Goal: Information Seeking & Learning: Learn about a topic

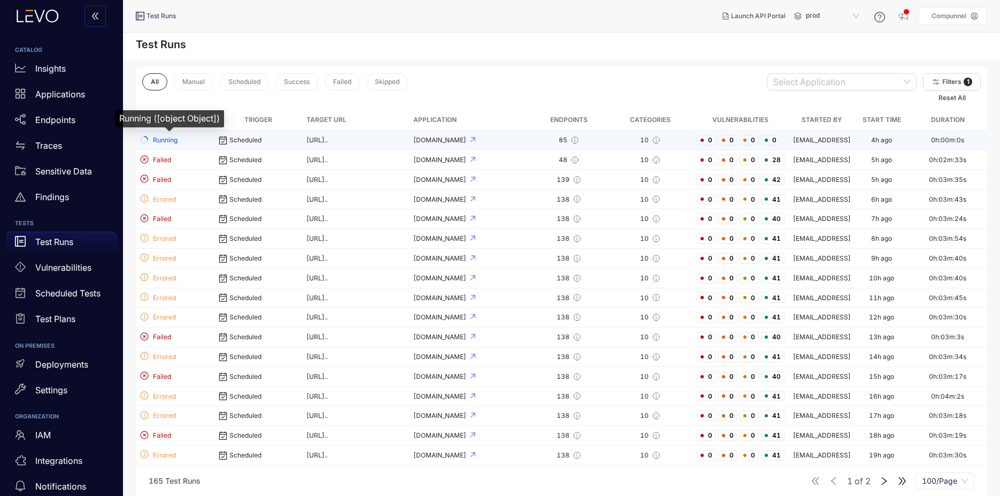
click at [158, 137] on span "Running" at bounding box center [175, 140] width 70 height 10
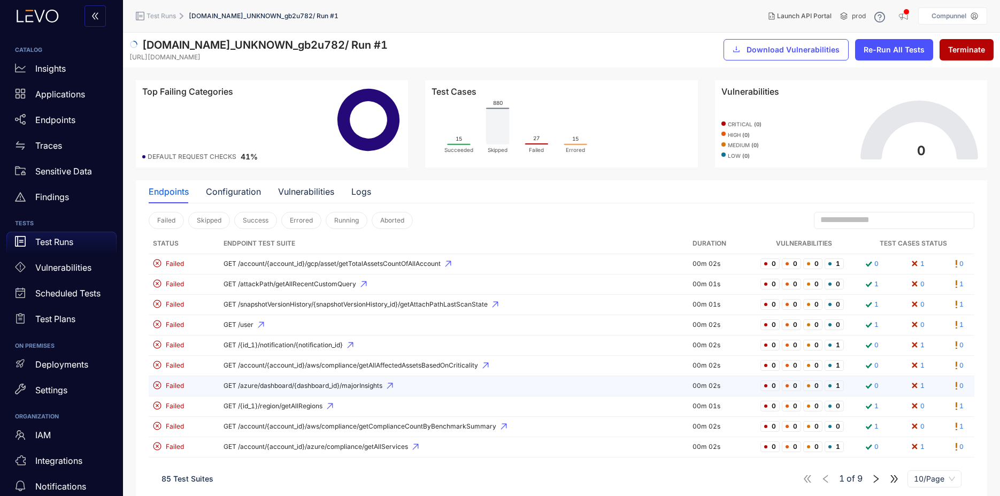
scroll to position [11, 0]
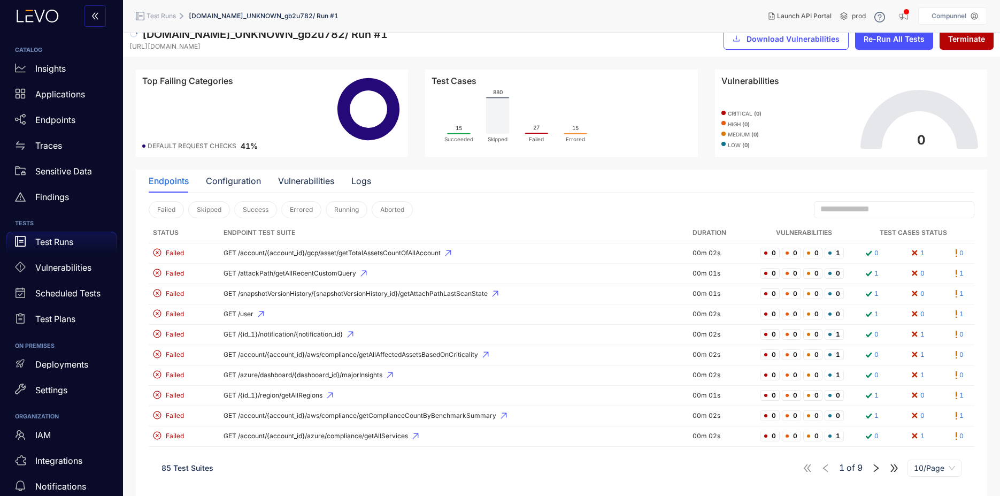
click at [872, 466] on icon "right" at bounding box center [876, 468] width 10 height 10
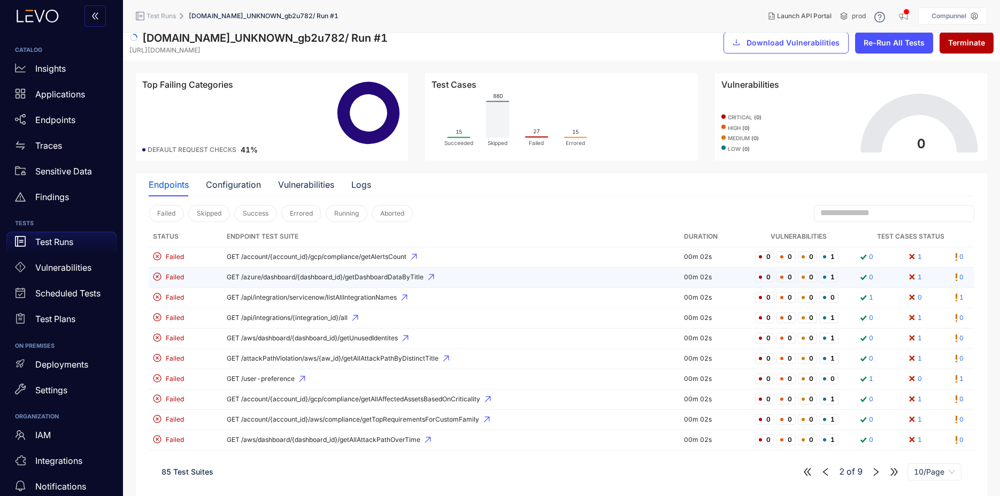
scroll to position [11, 0]
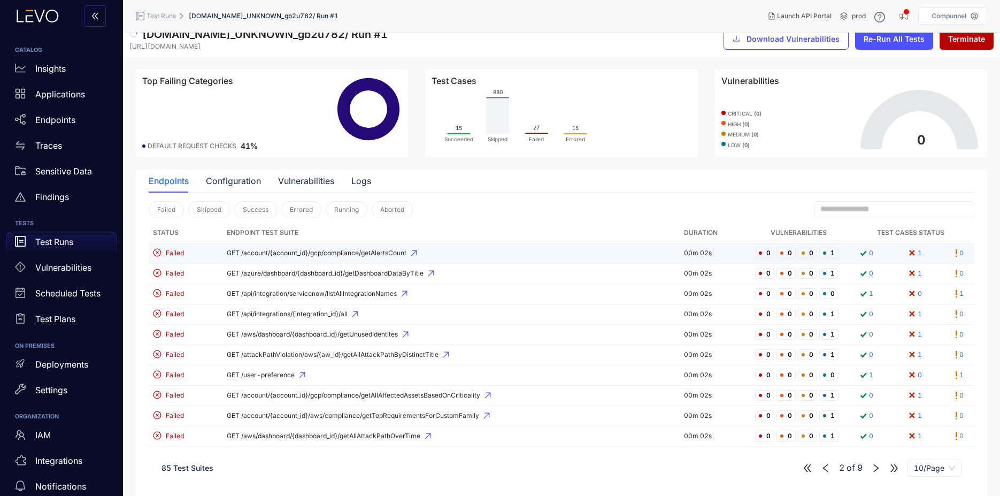
click at [173, 258] on td "Failed" at bounding box center [186, 253] width 74 height 20
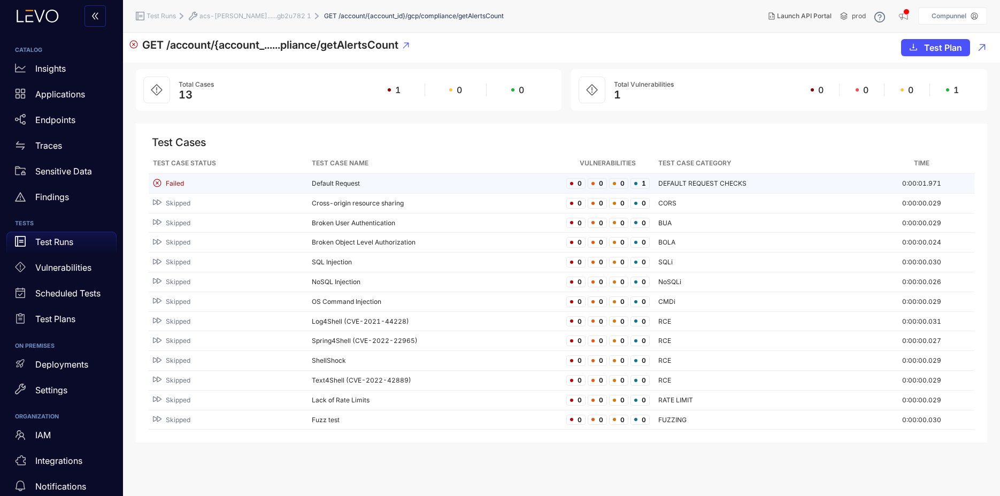
click at [352, 182] on td "Default Request" at bounding box center [434, 184] width 254 height 20
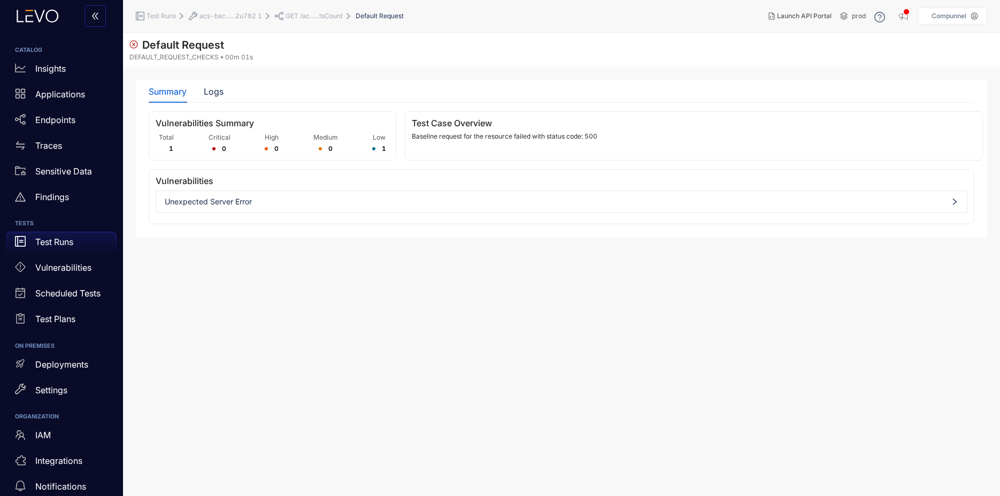
click at [300, 198] on span "Unexpected Server Error" at bounding box center [561, 201] width 793 height 9
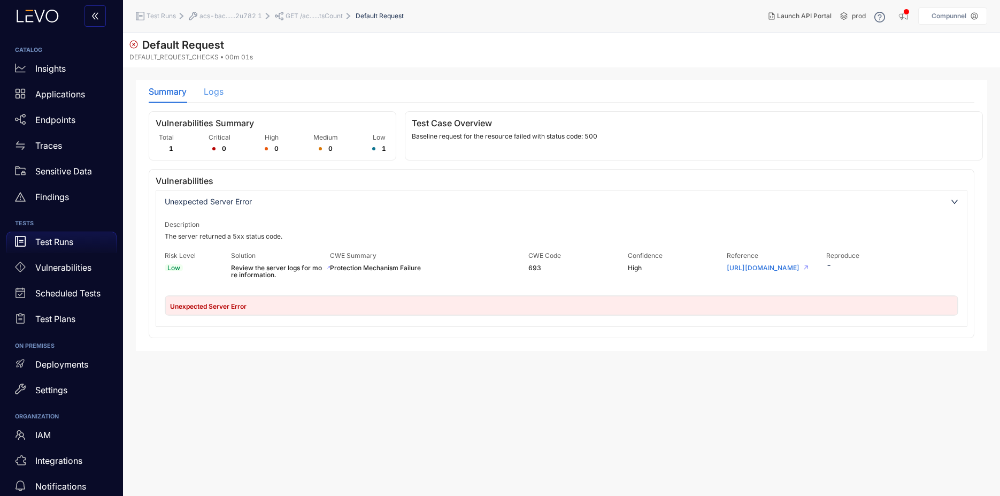
click at [218, 102] on div "Logs" at bounding box center [214, 91] width 20 height 22
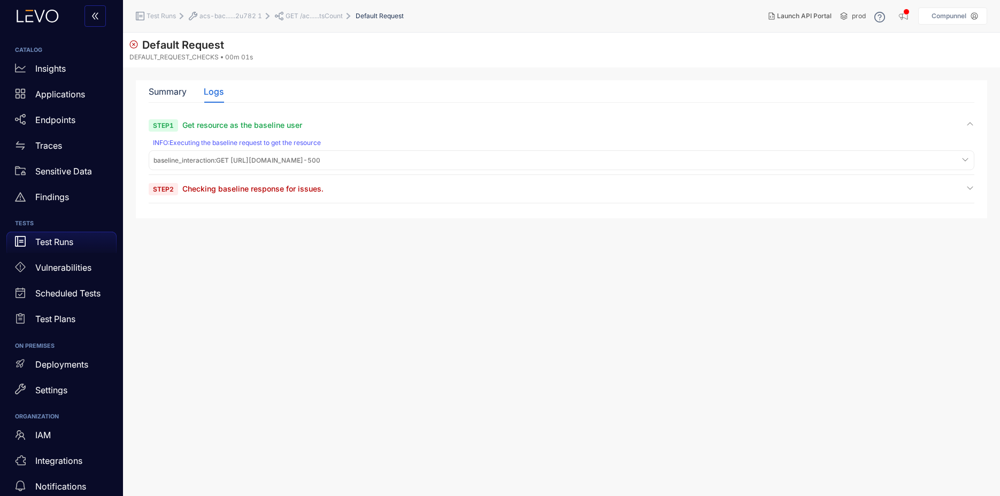
click at [738, 181] on section "Step 1 Get resource as the baseline user INFO : Executing the baseline request …" at bounding box center [561, 161] width 825 height 83
click at [743, 166] on div "baseline_interaction : GET [URL][DOMAIN_NAME] - 500" at bounding box center [561, 160] width 820 height 14
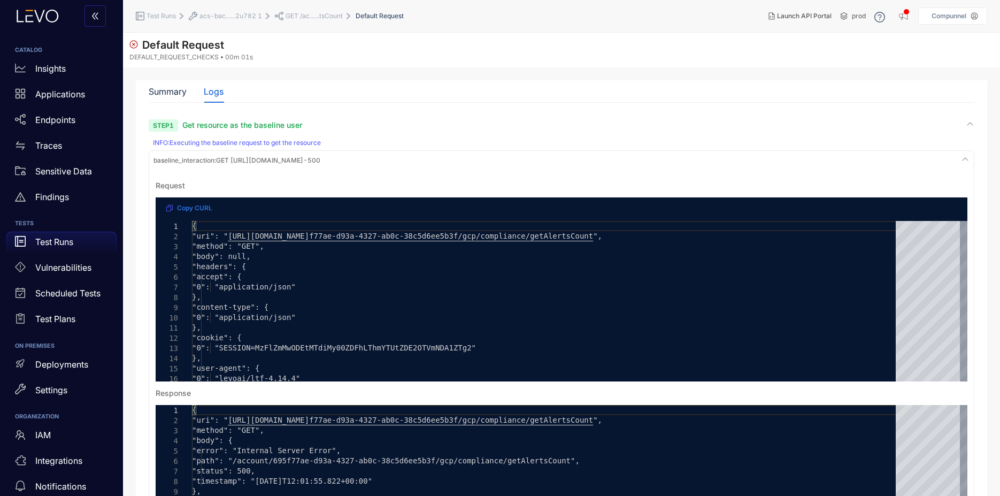
click at [952, 162] on div "baseline_interaction : GET [URL][DOMAIN_NAME] - 500" at bounding box center [561, 160] width 820 height 14
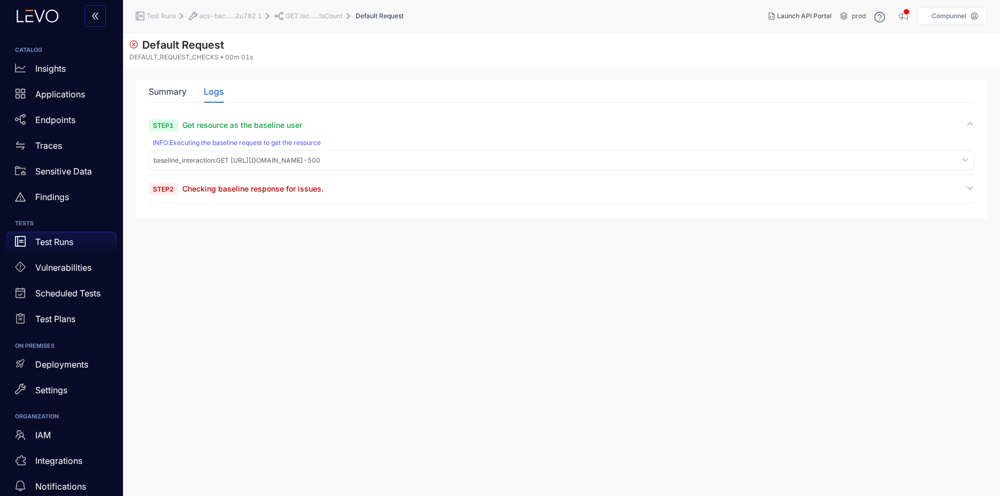
click at [294, 19] on span "GET /ac......tsCount" at bounding box center [313, 15] width 57 height 7
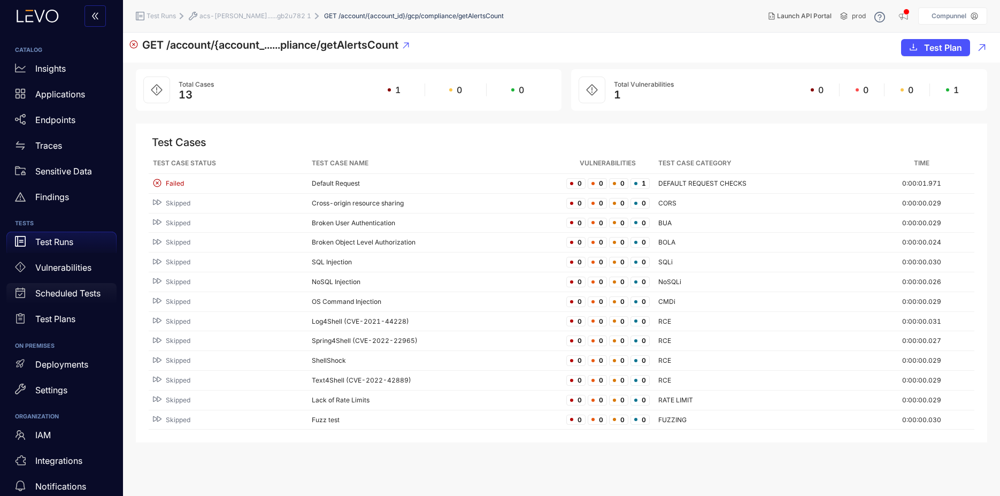
click at [70, 303] on div "Scheduled Tests" at bounding box center [61, 293] width 110 height 21
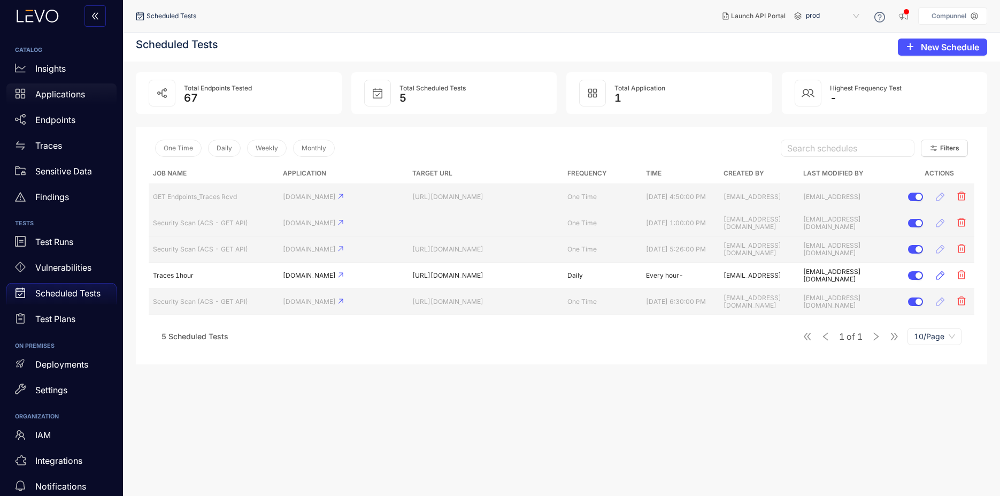
click at [73, 97] on p "Applications" at bounding box center [60, 94] width 50 height 10
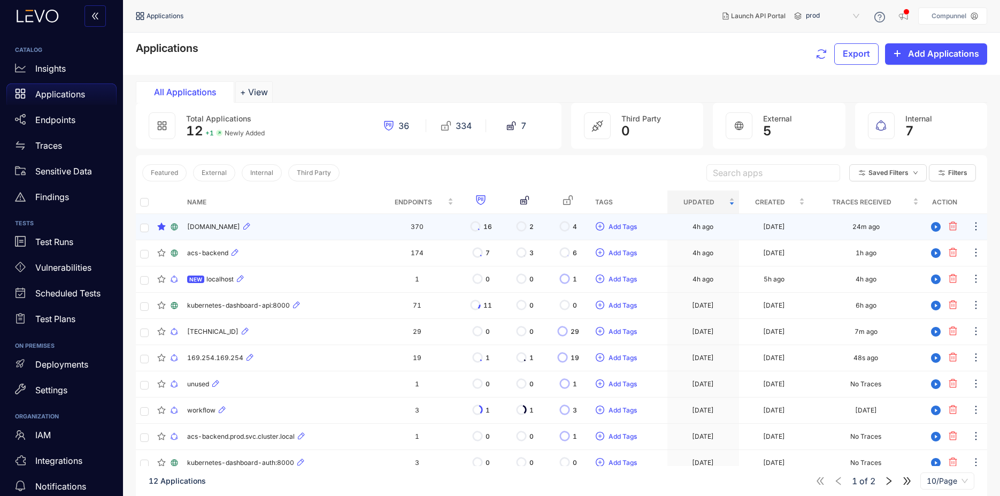
click at [240, 229] on span "[DOMAIN_NAME]" at bounding box center [213, 226] width 53 height 7
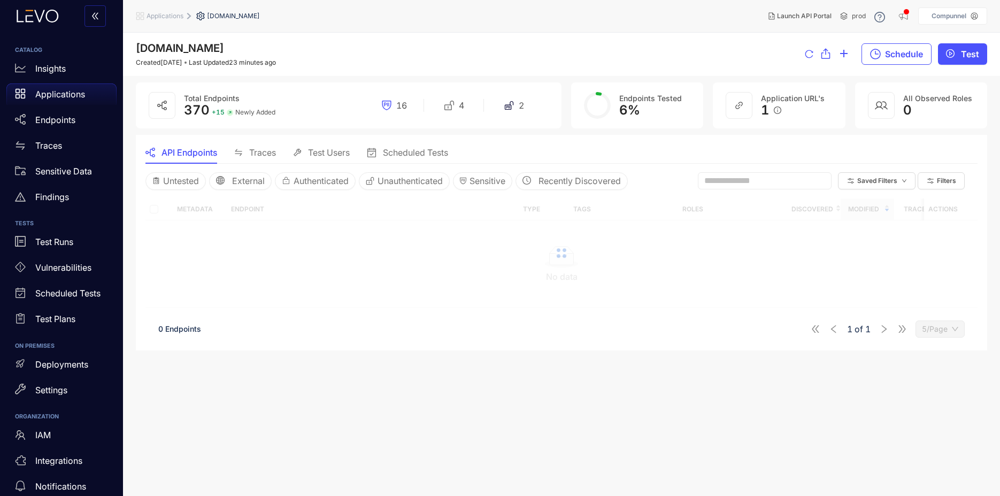
click at [259, 151] on span "Traces" at bounding box center [262, 153] width 27 height 10
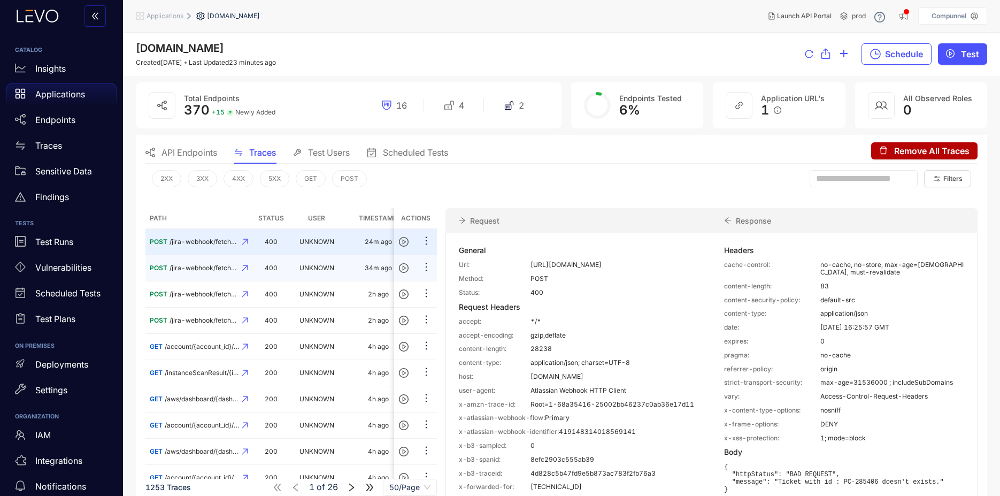
click at [337, 266] on td "UNKNOWN" at bounding box center [316, 268] width 53 height 26
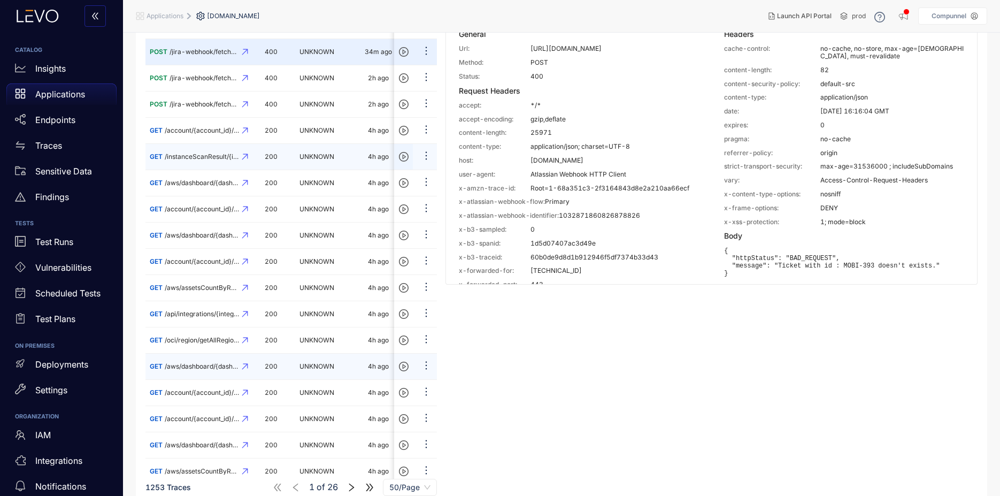
scroll to position [257, 0]
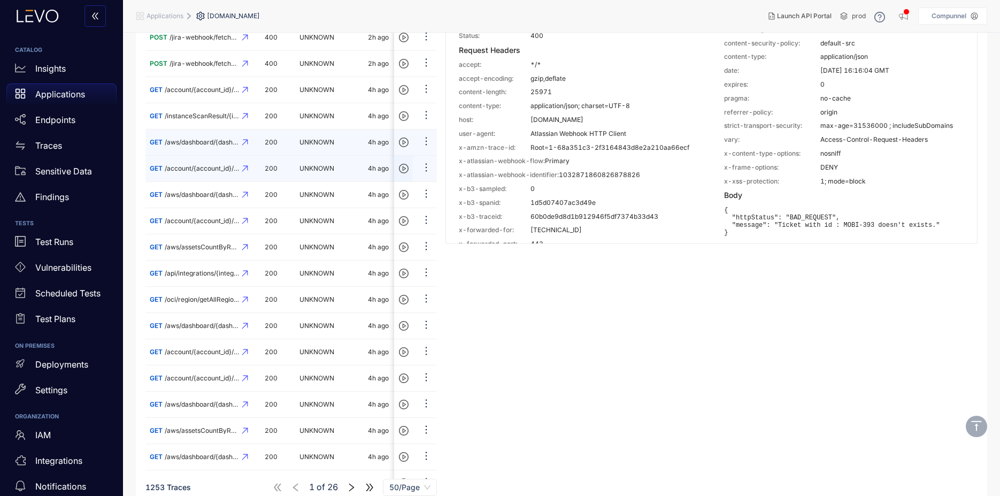
click at [248, 143] on icon at bounding box center [245, 142] width 6 height 6
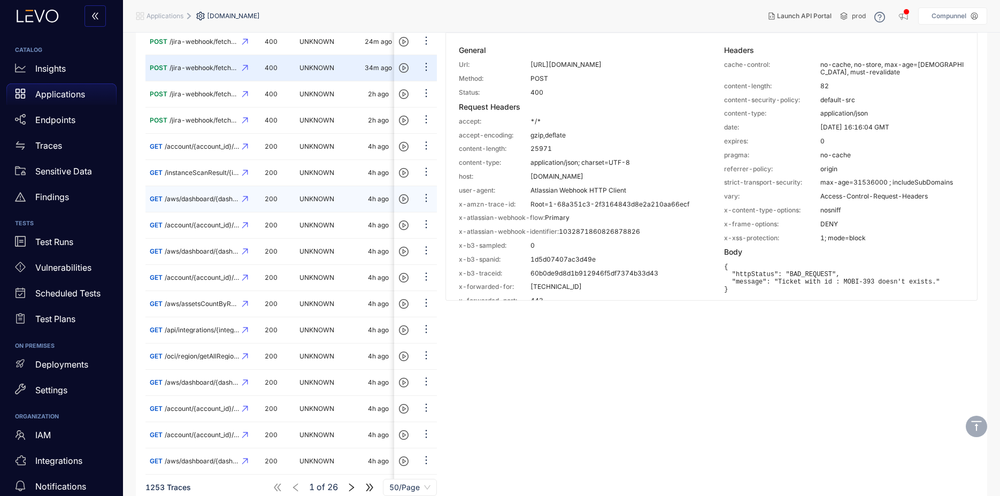
scroll to position [0, 0]
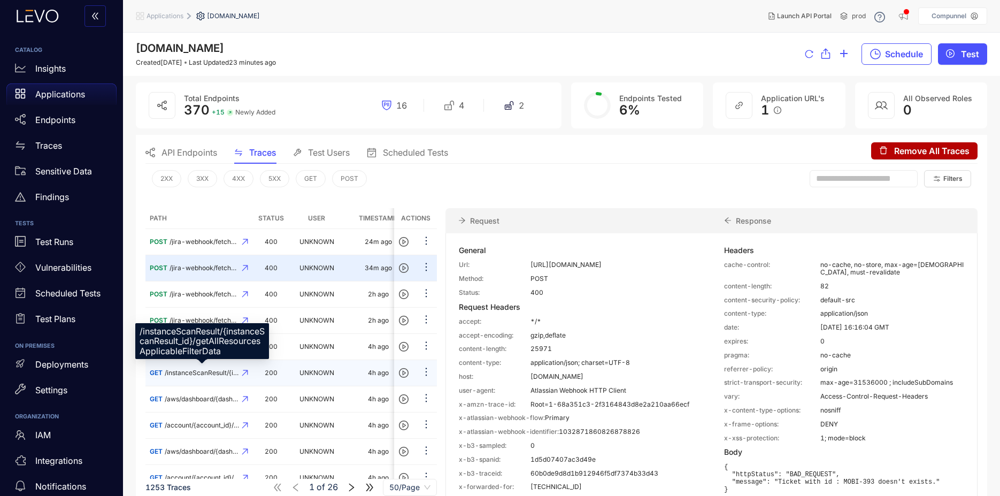
click at [191, 373] on span "/instanceScanResult/{i......esApplicableFilterData" at bounding box center [202, 372] width 74 height 7
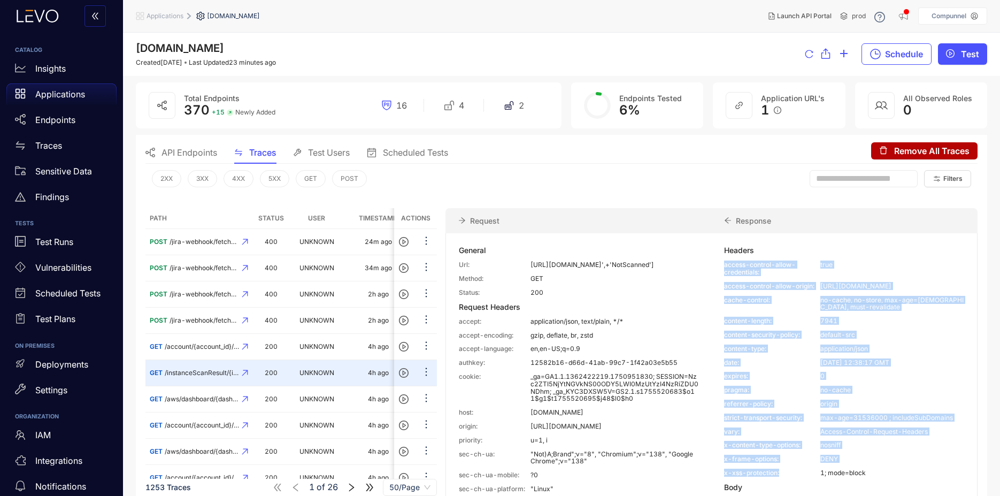
drag, startPoint x: 785, startPoint y: 471, endPoint x: 719, endPoint y: 268, distance: 213.7
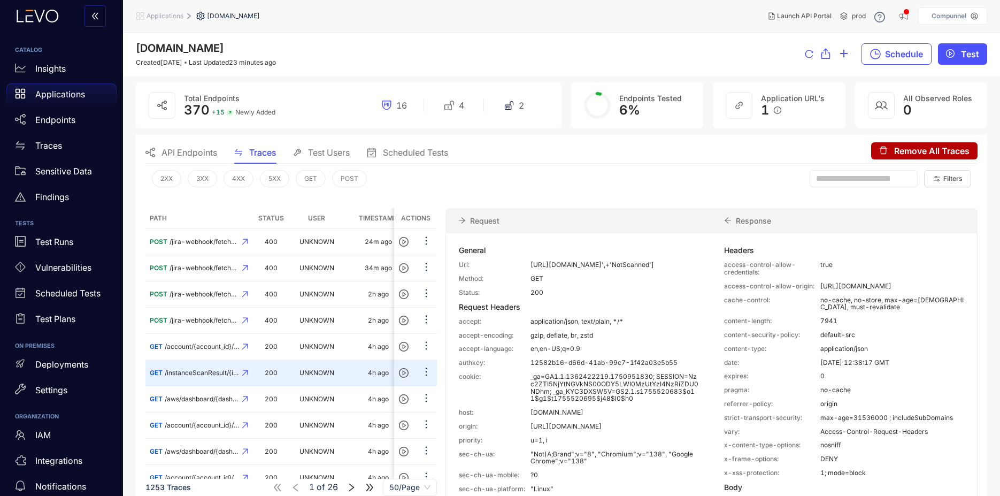
click at [688, 325] on p "application/json, text/plain, */*" at bounding box center [614, 321] width 168 height 7
click at [48, 120] on p "Endpoints" at bounding box center [55, 120] width 40 height 10
